Goal: Use online tool/utility: Utilize a website feature to perform a specific function

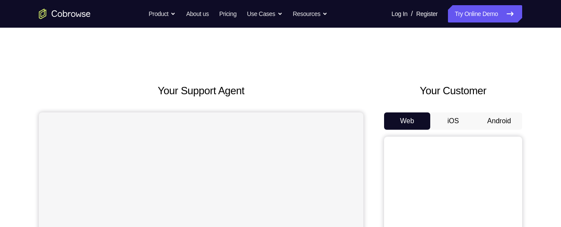
scroll to position [59, 0]
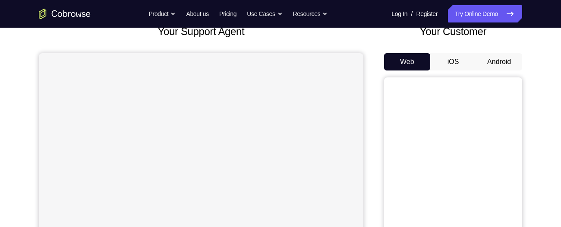
click at [498, 58] on button "Android" at bounding box center [499, 61] width 46 height 17
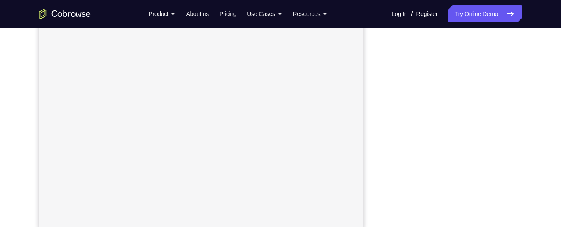
scroll to position [171, 0]
click at [553, 117] on div "Your Support Agent Your Customer Web iOS Android Next Steps We’d be happy to gi…" at bounding box center [280, 140] width 553 height 569
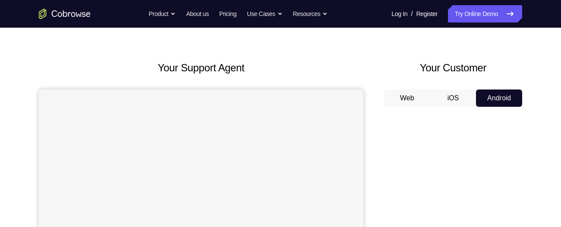
scroll to position [28, 0]
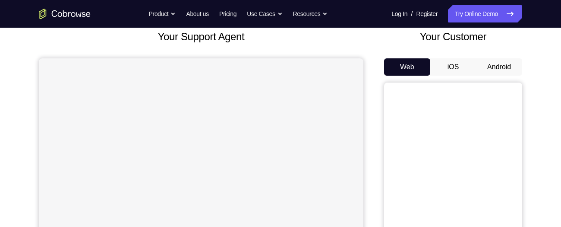
scroll to position [50, 0]
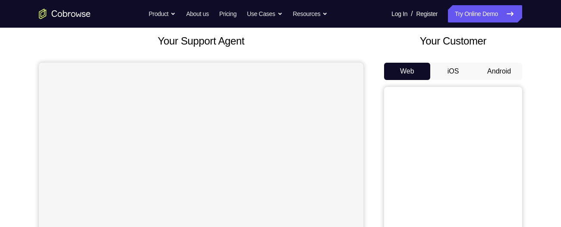
click at [504, 74] on button "Android" at bounding box center [499, 71] width 46 height 17
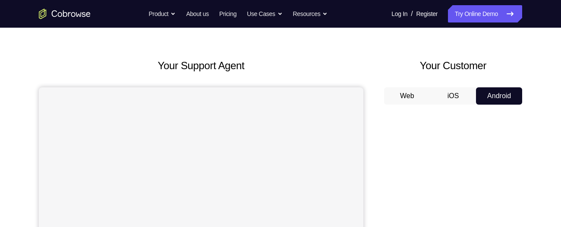
scroll to position [15, 0]
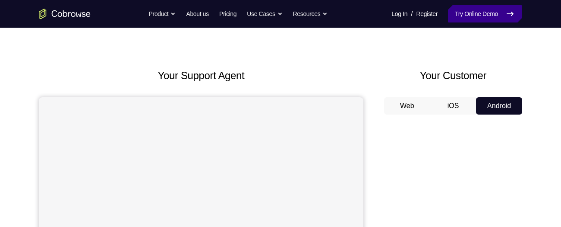
click at [490, 12] on link "Try Online Demo" at bounding box center [485, 13] width 74 height 17
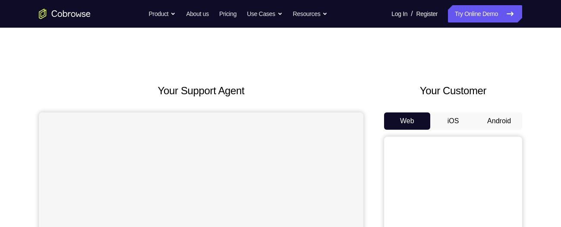
click at [498, 118] on button "Android" at bounding box center [499, 120] width 46 height 17
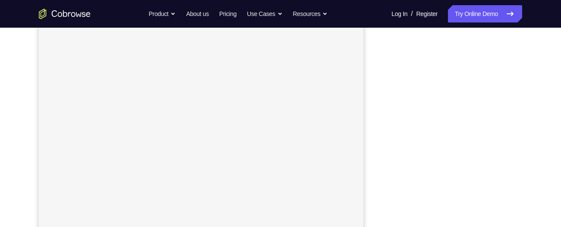
scroll to position [171, 0]
